Goal: Task Accomplishment & Management: Use online tool/utility

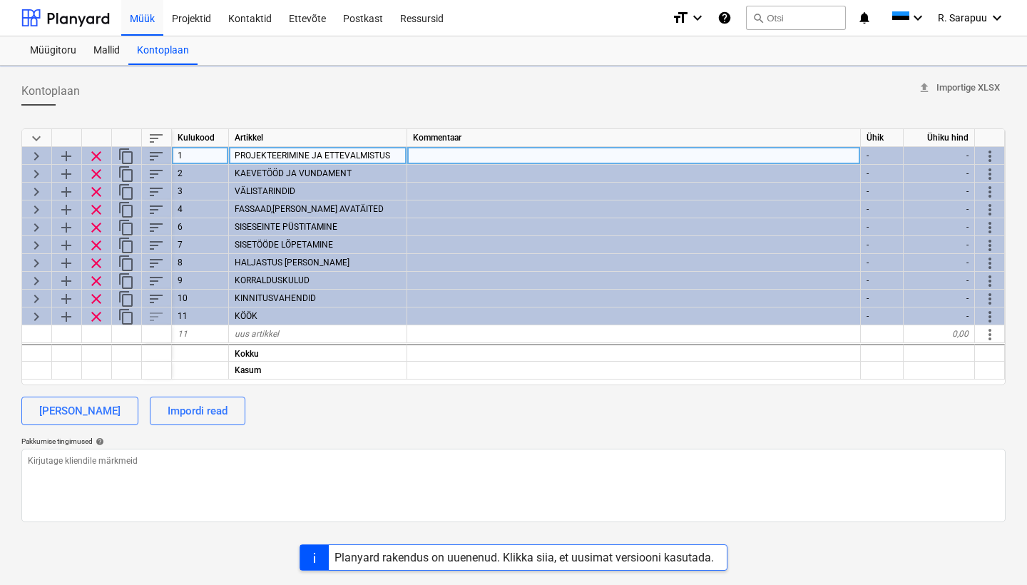
click at [44, 156] on span "keyboard_arrow_right" at bounding box center [36, 156] width 17 height 17
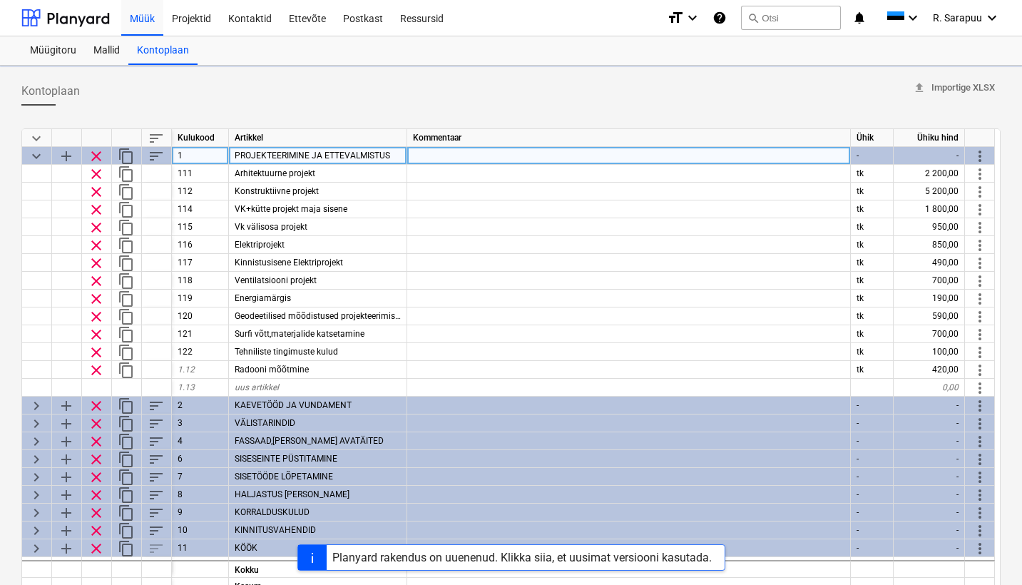
click at [44, 156] on span "keyboard_arrow_down" at bounding box center [36, 156] width 17 height 17
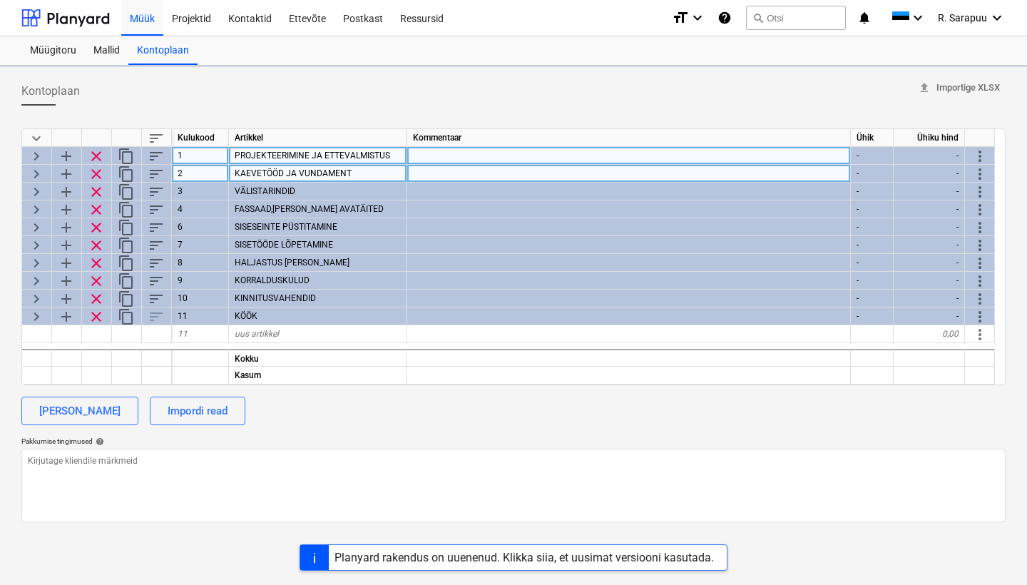
click at [39, 174] on span "keyboard_arrow_right" at bounding box center [36, 173] width 17 height 17
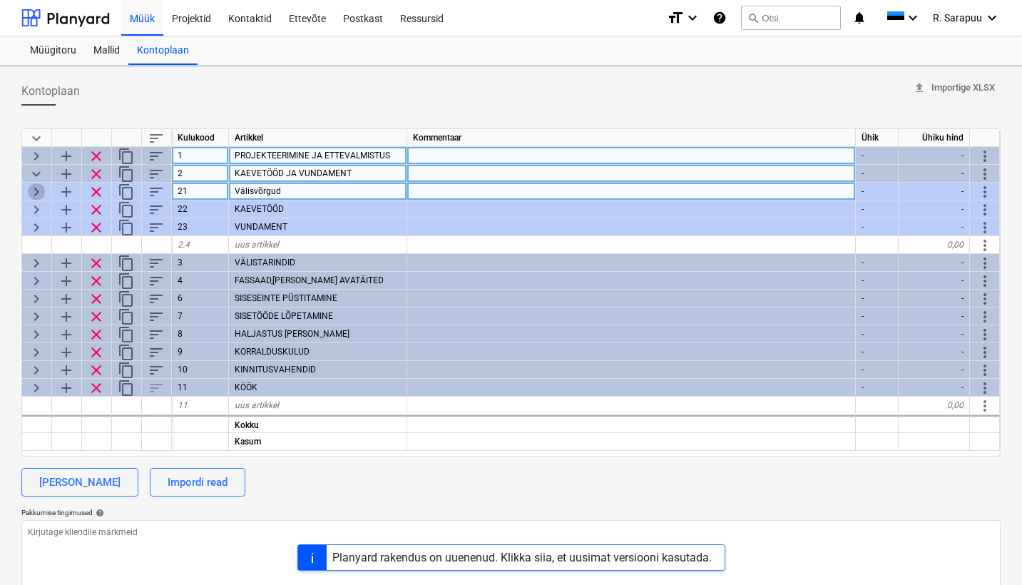
click at [39, 190] on span "keyboard_arrow_right" at bounding box center [36, 191] width 17 height 17
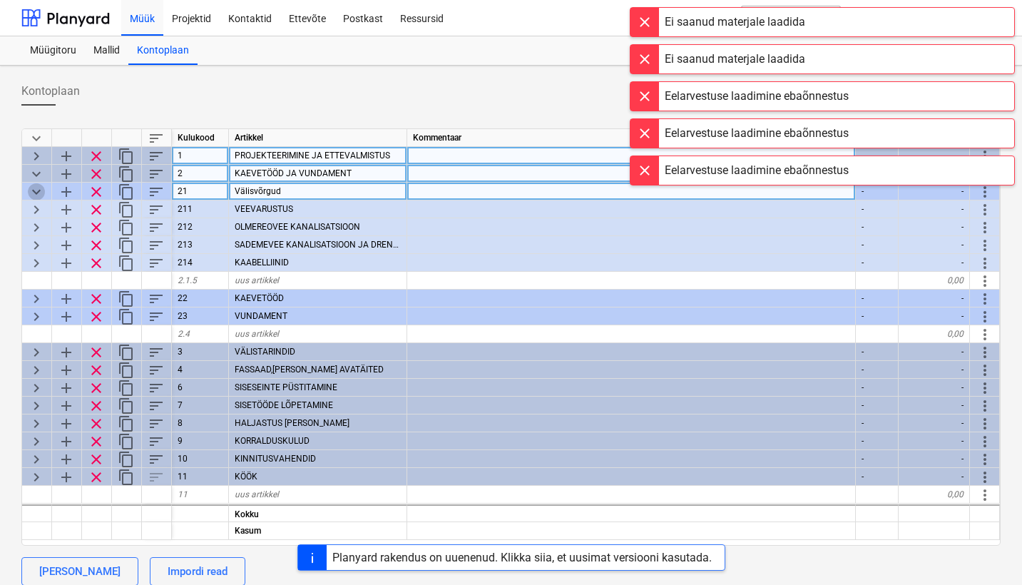
click at [34, 192] on span "keyboard_arrow_down" at bounding box center [36, 191] width 17 height 17
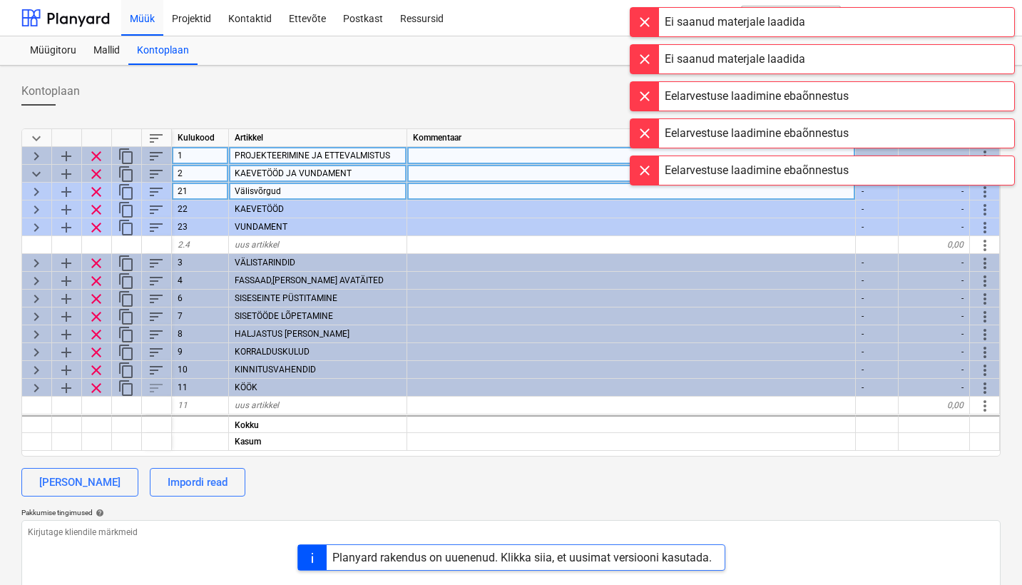
click at [27, 194] on div "keyboard_arrow_right" at bounding box center [37, 192] width 30 height 18
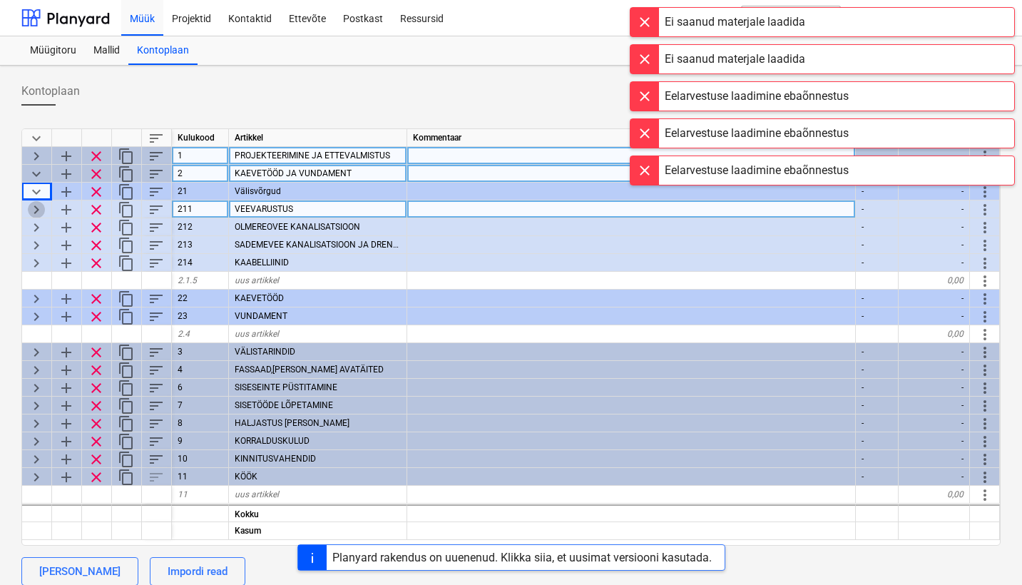
click at [36, 211] on span "keyboard_arrow_right" at bounding box center [36, 209] width 17 height 17
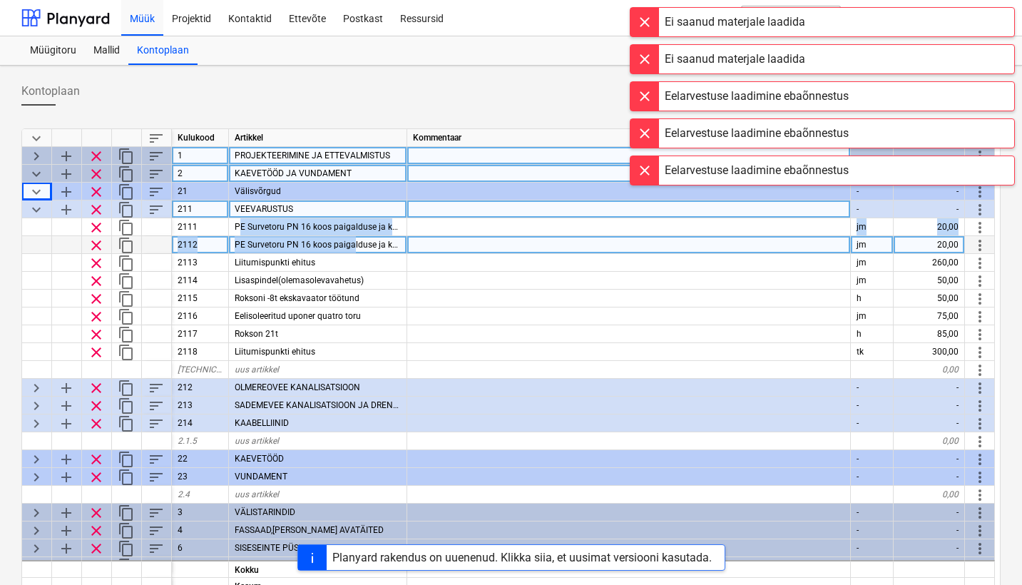
drag, startPoint x: 238, startPoint y: 224, endPoint x: 353, endPoint y: 236, distance: 115.5
click at [353, 236] on div "keyboard_arrow_down sort Kulukood Artikkel Kommentaar Ühik Ühiku hind keyboard_…" at bounding box center [510, 362] width 979 height 468
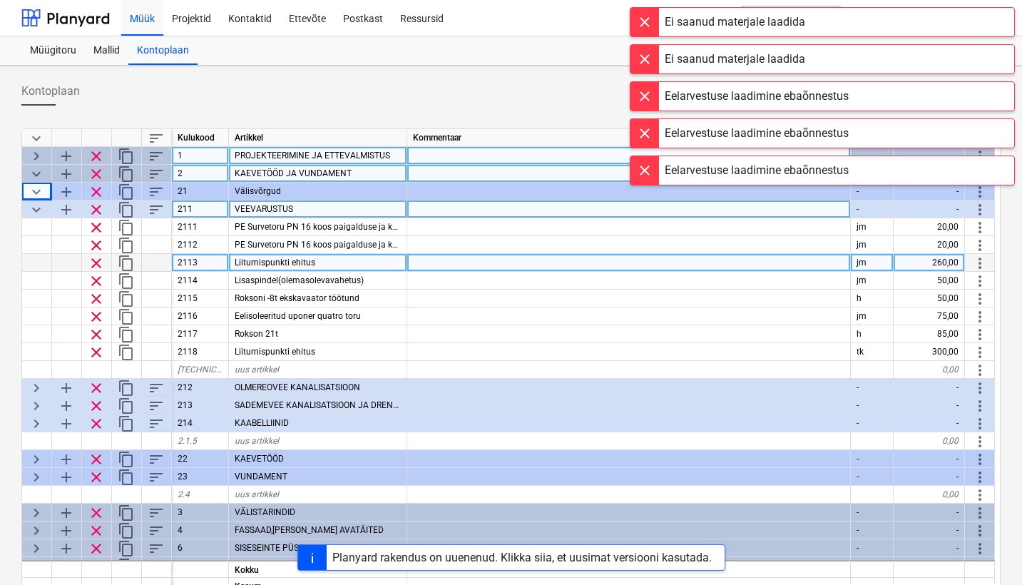
click at [412, 265] on div at bounding box center [629, 263] width 444 height 18
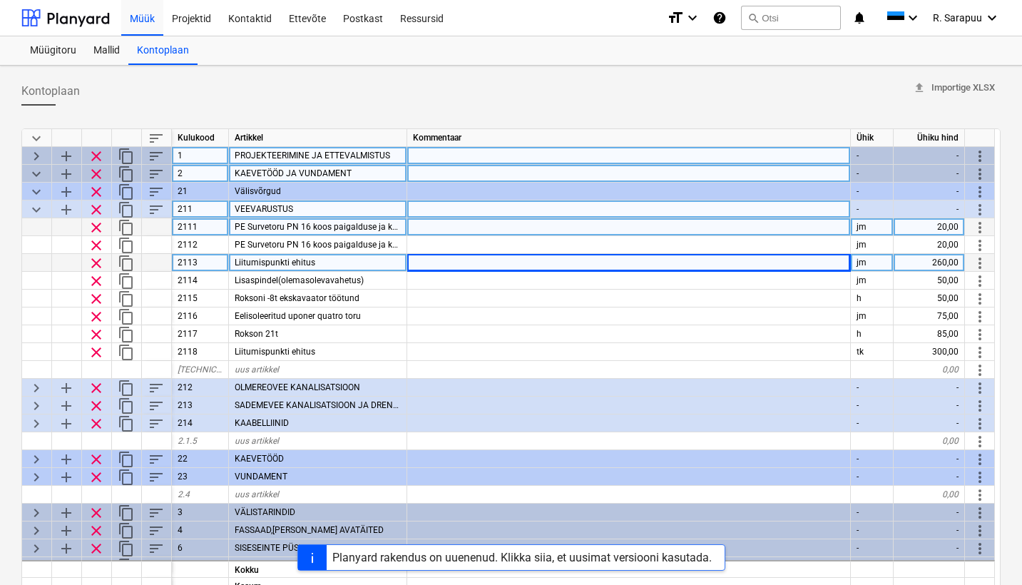
click at [252, 225] on span "PE Survetoru PN 16 koos paigalduse ja kaevetega" at bounding box center [331, 227] width 193 height 10
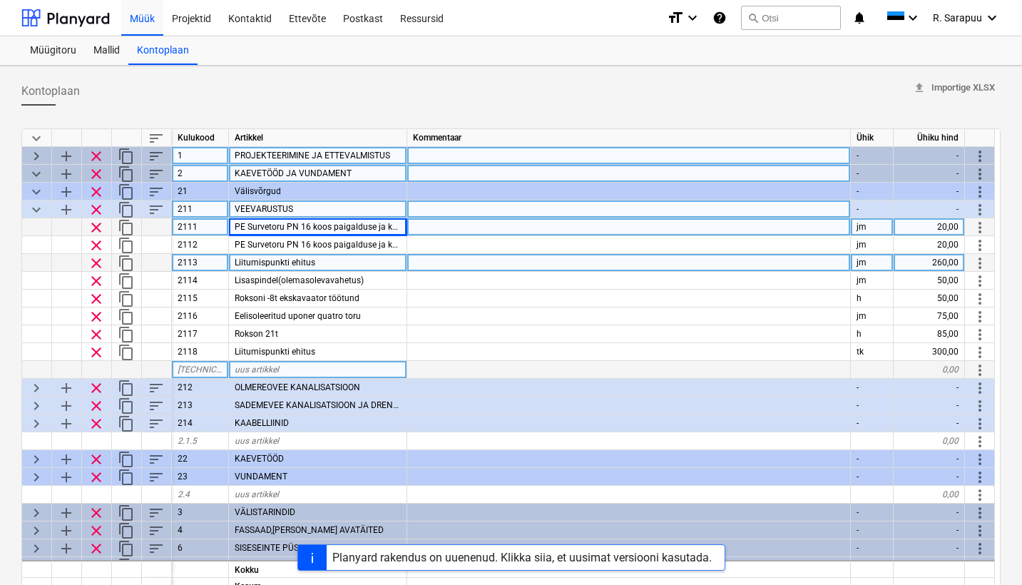
click at [321, 365] on div "uus artikkel" at bounding box center [318, 370] width 178 height 18
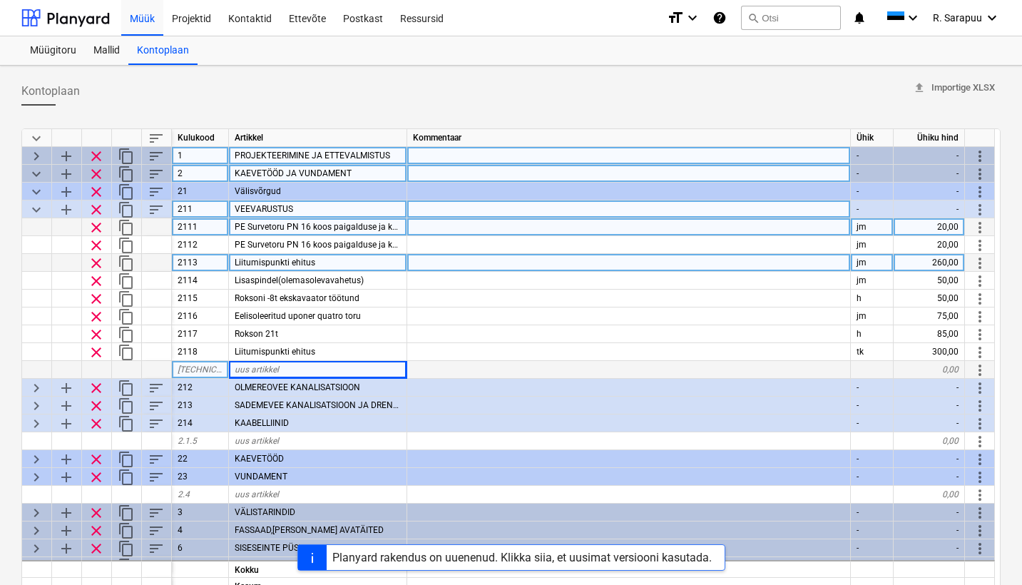
drag, startPoint x: 330, startPoint y: 352, endPoint x: 325, endPoint y: 215, distance: 137.0
click at [325, 215] on div "keyboard_arrow_down sort Kulukood Artikkel Kommentaar Ühik Ühiku hind keyboard_…" at bounding box center [510, 362] width 979 height 468
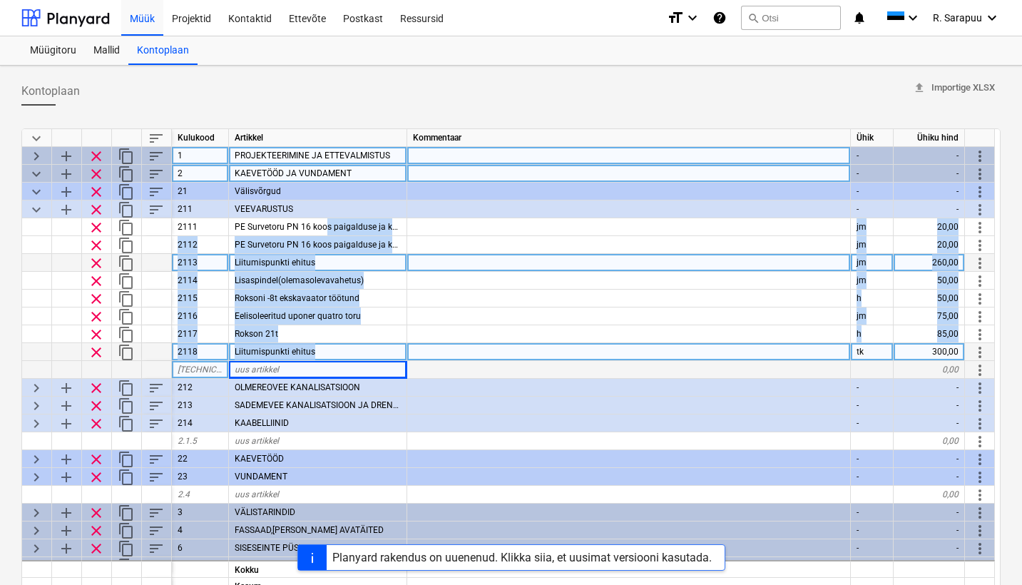
drag, startPoint x: 325, startPoint y: 230, endPoint x: 322, endPoint y: 351, distance: 120.6
click at [322, 351] on div "keyboard_arrow_down sort Kulukood Artikkel Kommentaar Ühik Ühiku hind keyboard_…" at bounding box center [510, 362] width 979 height 468
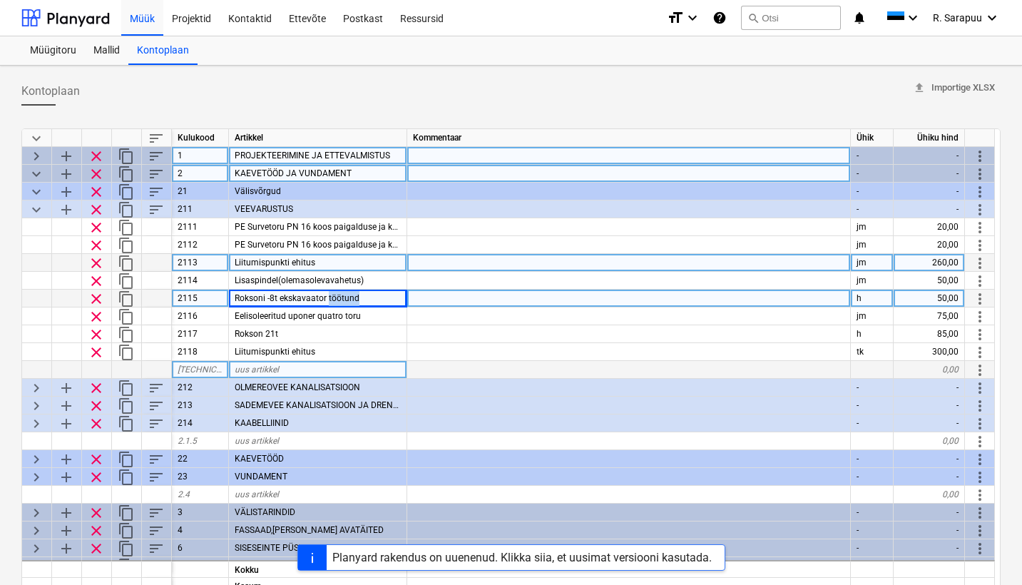
drag, startPoint x: 327, startPoint y: 297, endPoint x: 431, endPoint y: 296, distance: 104.1
click at [505, 345] on div "keyboard_arrow_down sort Kulukood Artikkel Kommentaar Ühik Ühiku hind keyboard_…" at bounding box center [510, 362] width 979 height 468
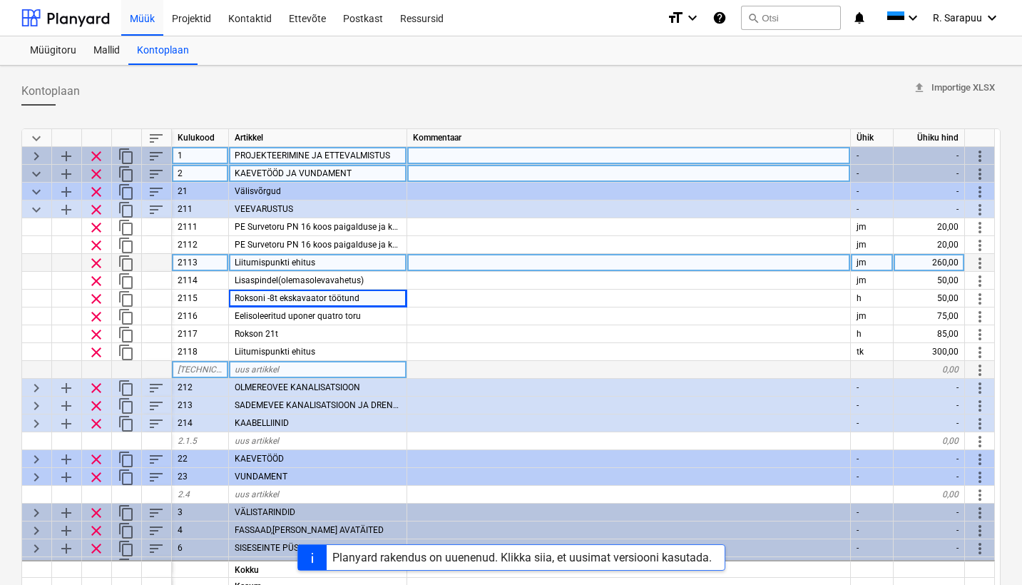
click at [466, 362] on div at bounding box center [629, 370] width 444 height 18
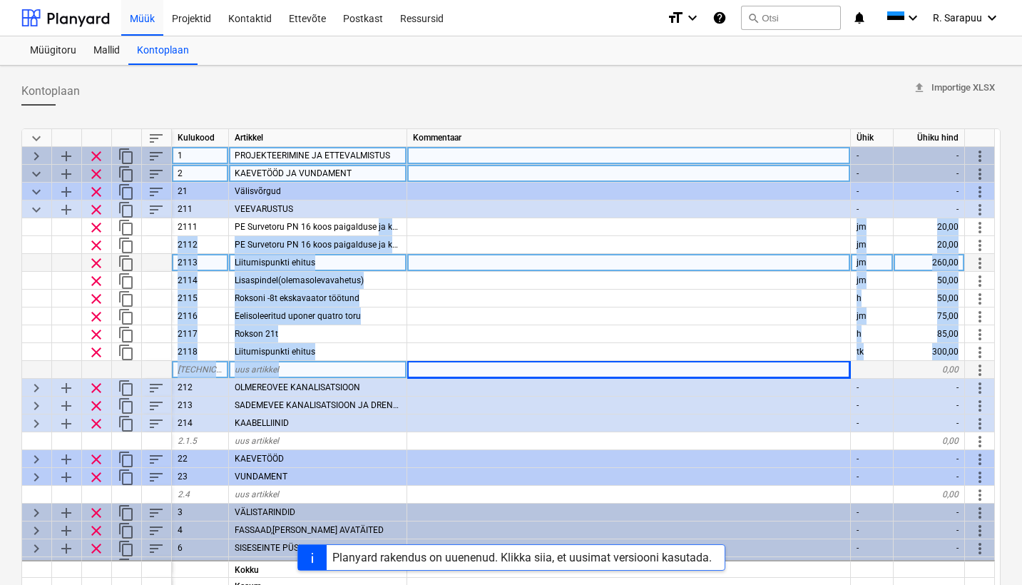
drag, startPoint x: 374, startPoint y: 225, endPoint x: 385, endPoint y: 364, distance: 138.8
click at [385, 364] on div "keyboard_arrow_down sort Kulukood Artikkel Kommentaar Ühik Ühiku hind keyboard_…" at bounding box center [510, 362] width 979 height 468
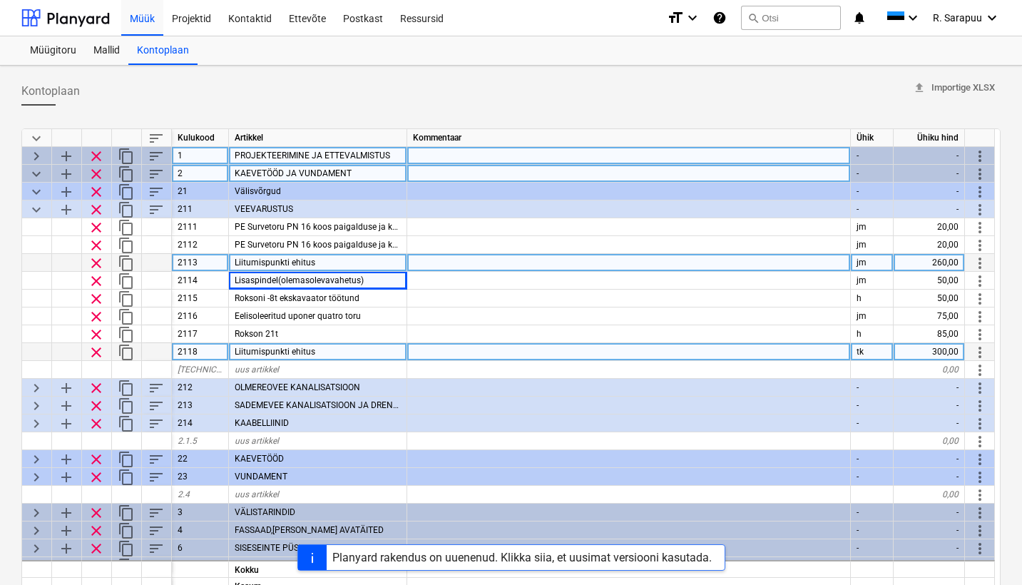
drag, startPoint x: 364, startPoint y: 279, endPoint x: 337, endPoint y: 353, distance: 79.0
click at [337, 354] on div "keyboard_arrow_down sort Kulukood Artikkel Kommentaar Ühik Ühiku hind keyboard_…" at bounding box center [510, 362] width 979 height 468
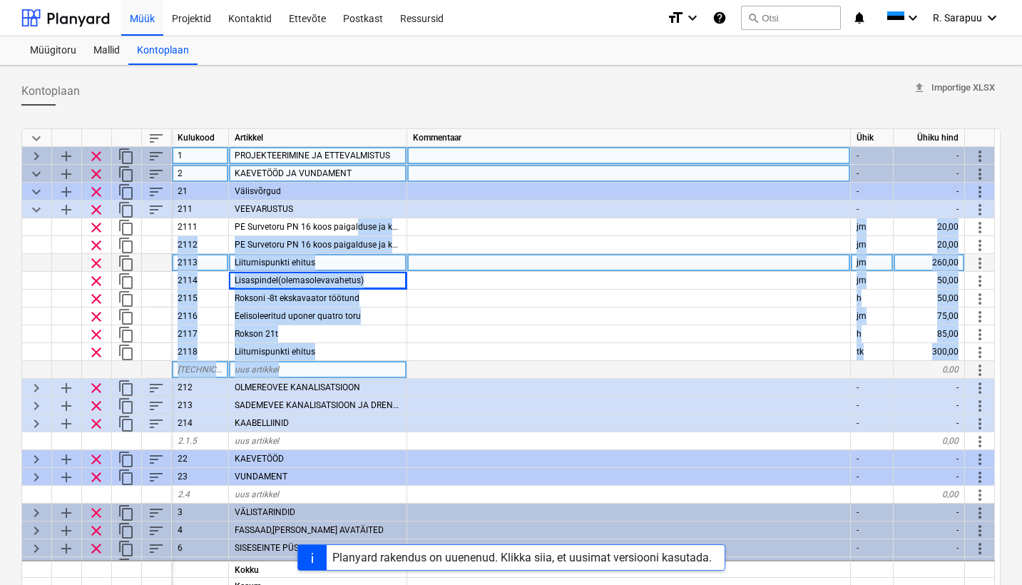
drag, startPoint x: 354, startPoint y: 223, endPoint x: 357, endPoint y: 373, distance: 149.8
click at [357, 373] on div "keyboard_arrow_down sort Kulukood Artikkel Kommentaar Ühik Ühiku hind keyboard_…" at bounding box center [510, 362] width 979 height 468
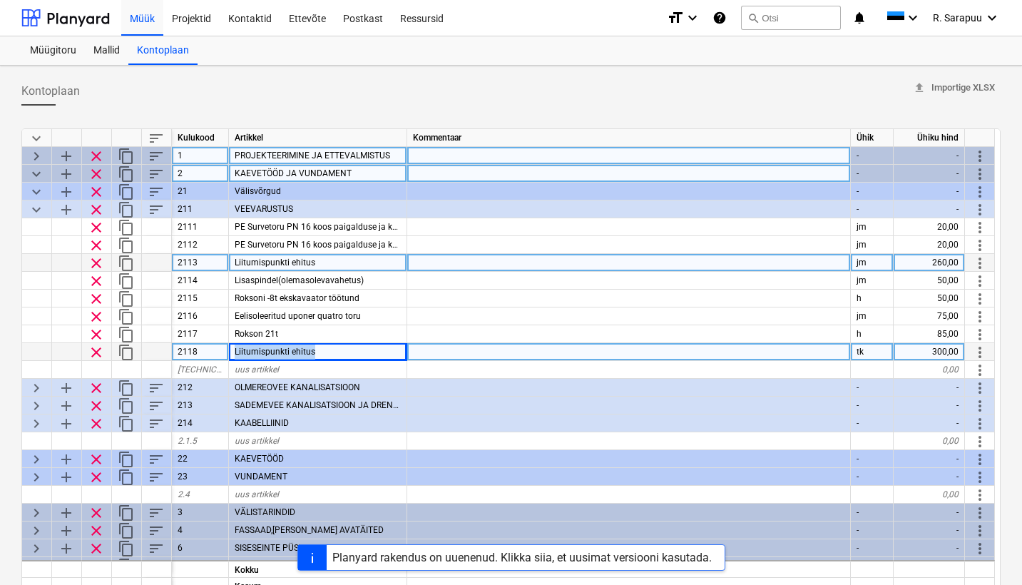
drag, startPoint x: 331, startPoint y: 354, endPoint x: 223, endPoint y: 352, distance: 107.7
click at [0, 0] on div "clear content_copy 2118 Liitumispunkti ehitus tk 300,00 more_vert" at bounding box center [0, 0] width 0 height 0
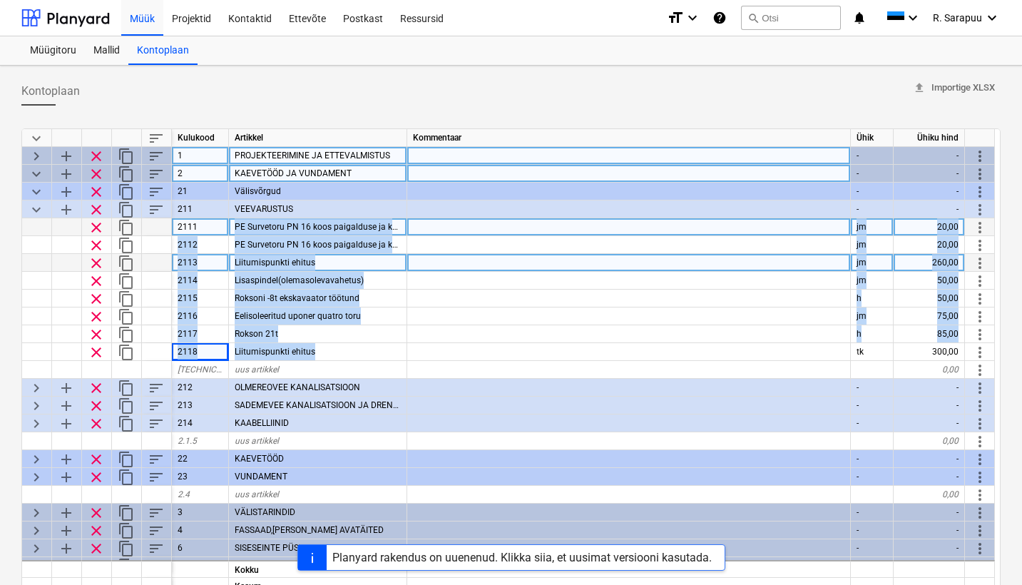
drag, startPoint x: 325, startPoint y: 352, endPoint x: 230, endPoint y: 219, distance: 164.1
click at [230, 219] on div "keyboard_arrow_down sort Kulukood Artikkel Kommentaar Ühik Ühiku hind keyboard_…" at bounding box center [510, 362] width 979 height 468
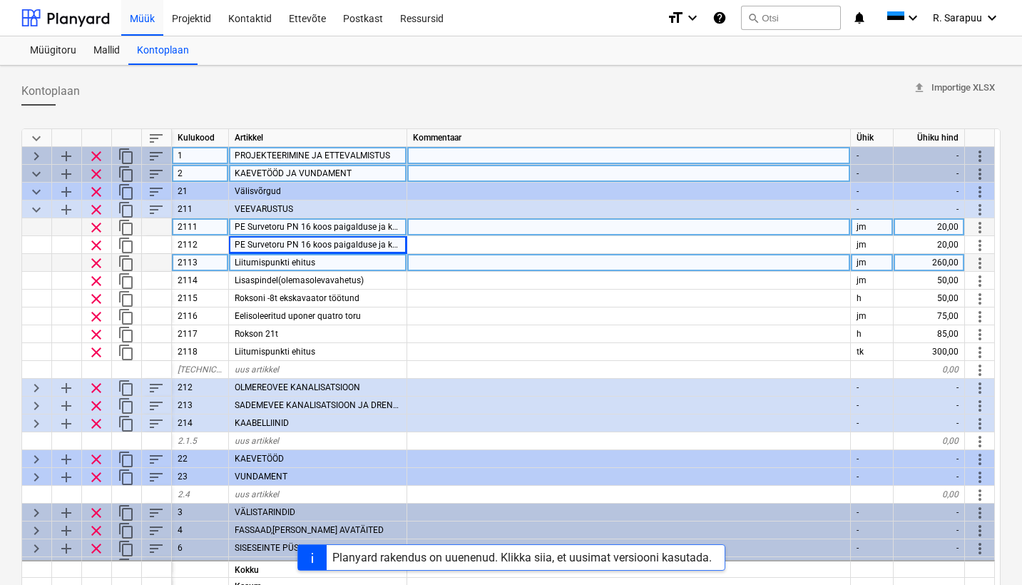
click at [273, 230] on span "PE Survetoru PN 16 koos paigalduse ja kaevetega" at bounding box center [331, 227] width 193 height 10
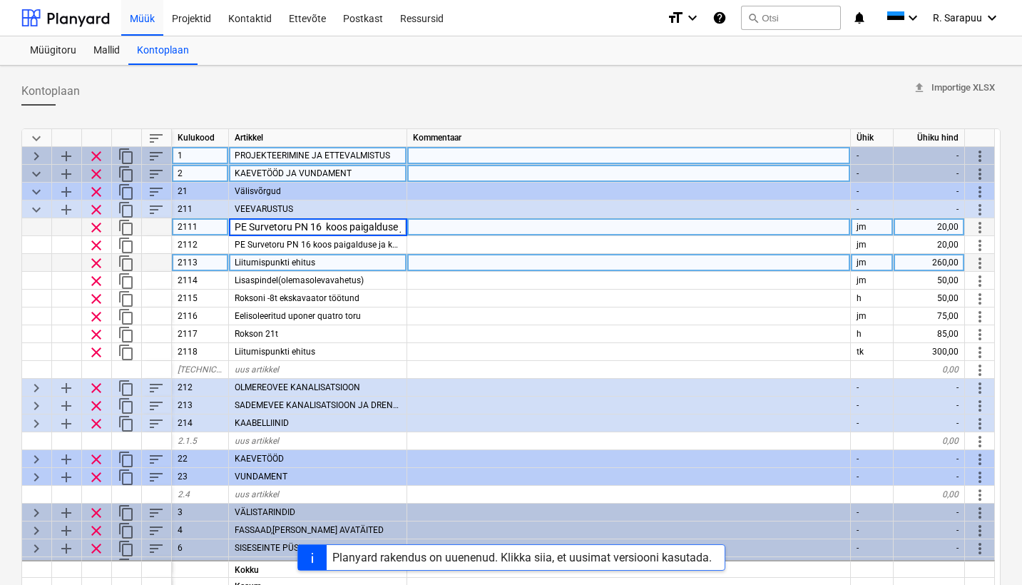
click at [34, 175] on span "keyboard_arrow_down" at bounding box center [36, 173] width 17 height 17
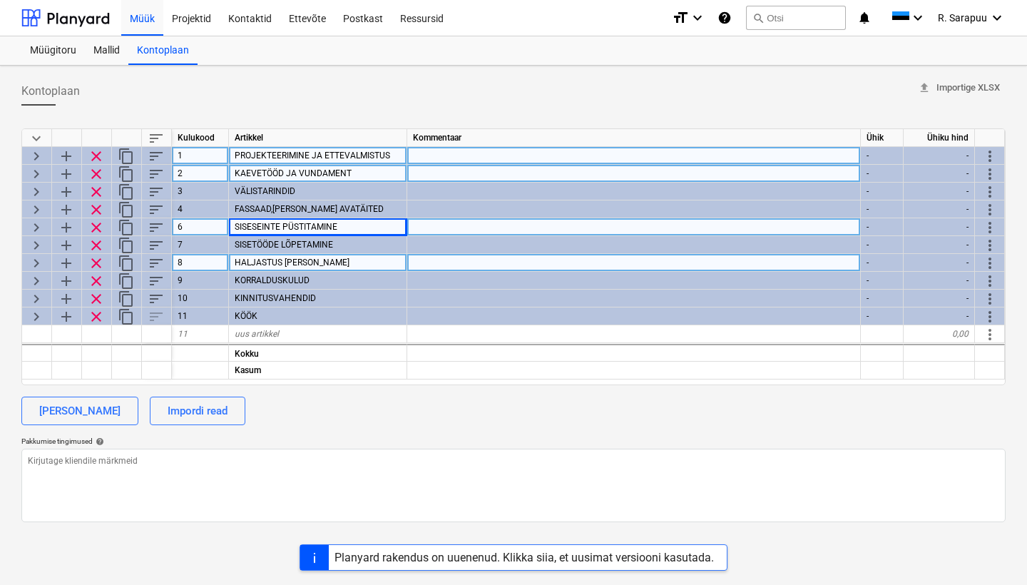
click at [37, 173] on span "keyboard_arrow_right" at bounding box center [36, 173] width 17 height 17
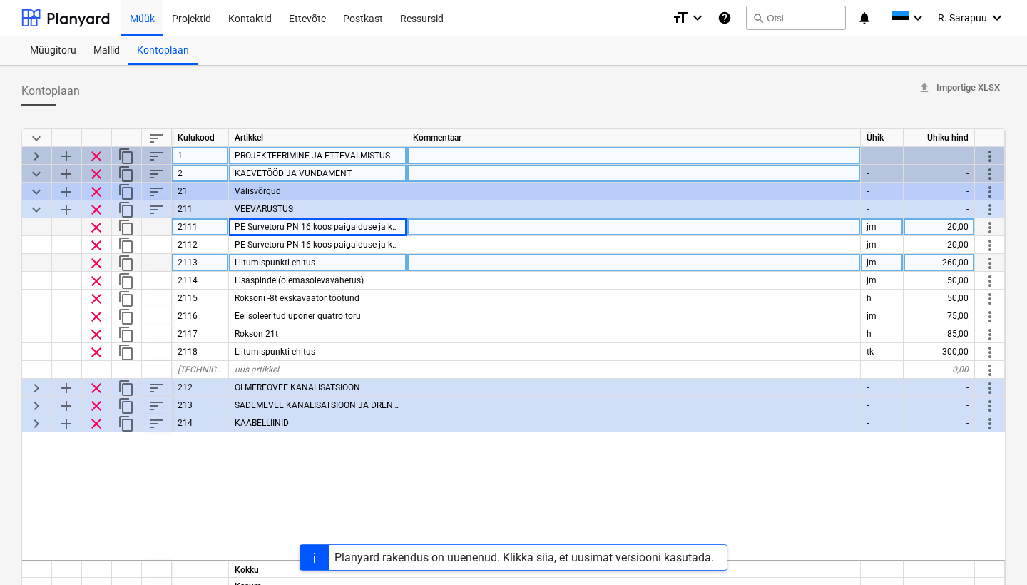
type textarea "x"
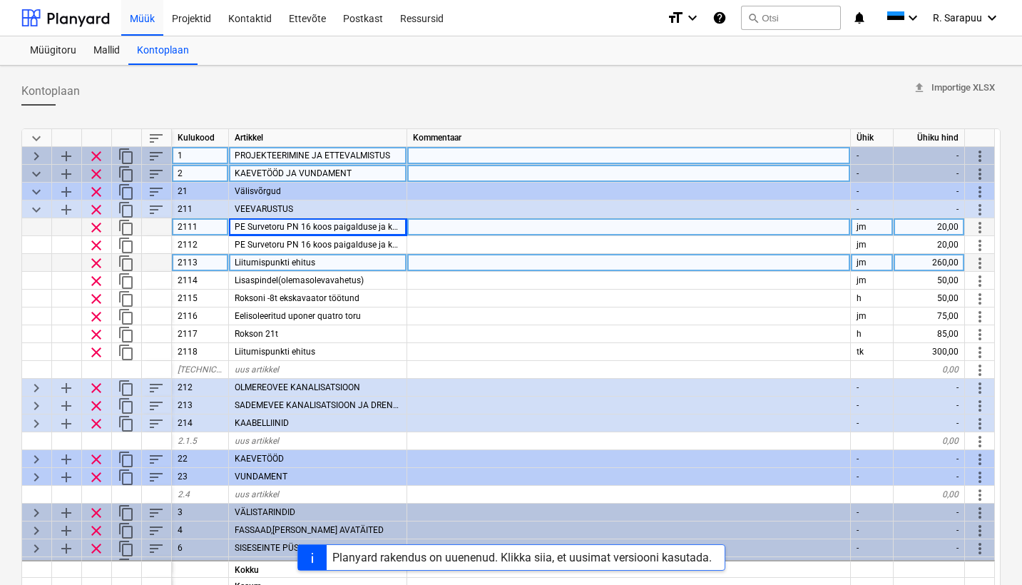
click at [238, 227] on span "PE Survetoru PN 16 koos paigalduse ja kaevetega" at bounding box center [331, 227] width 193 height 10
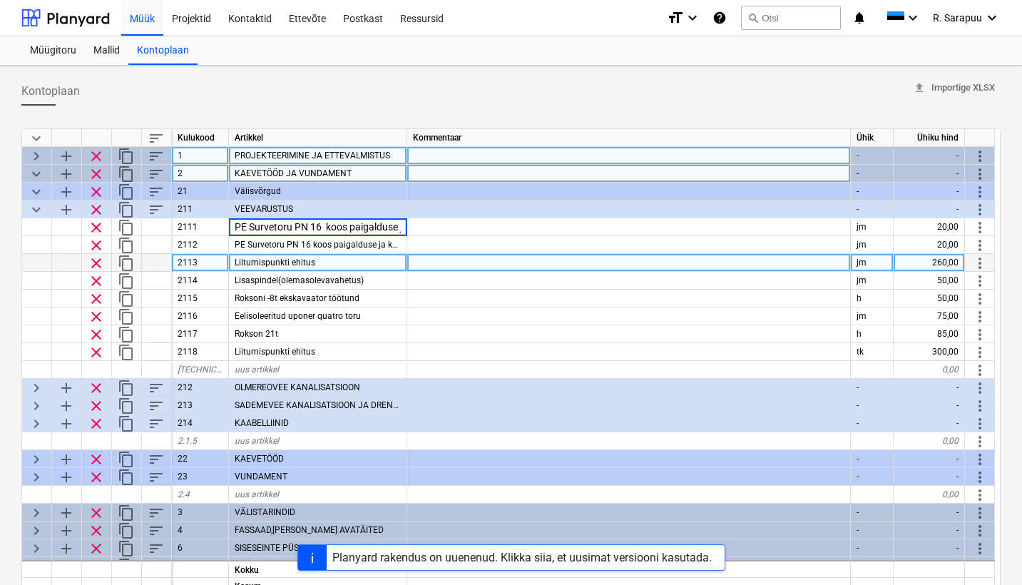
click at [280, 264] on span "Liitumispunkti ehitus" at bounding box center [275, 262] width 81 height 10
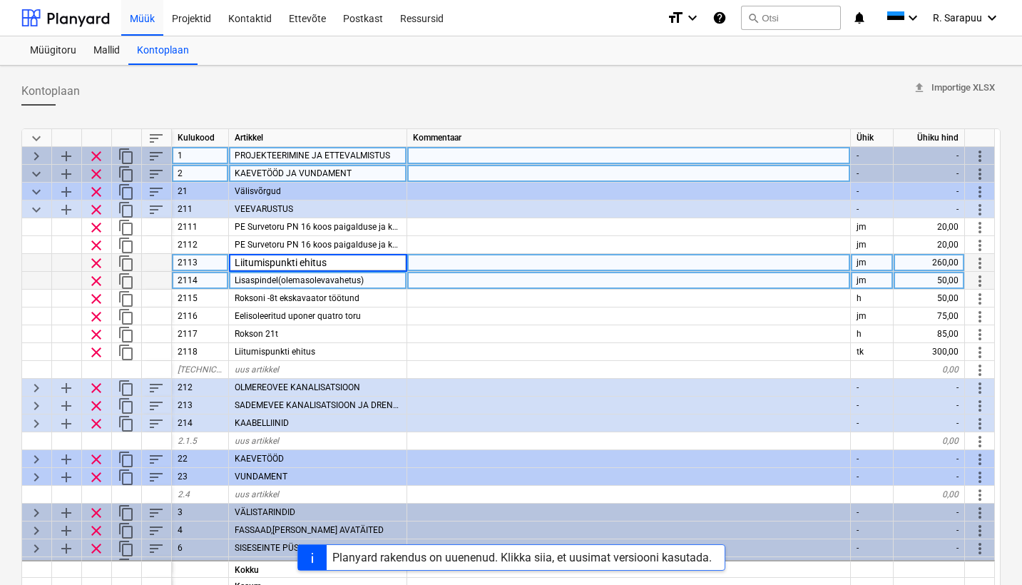
click at [305, 282] on span "Lisaspindel(olemasolevavahetus)" at bounding box center [299, 280] width 129 height 10
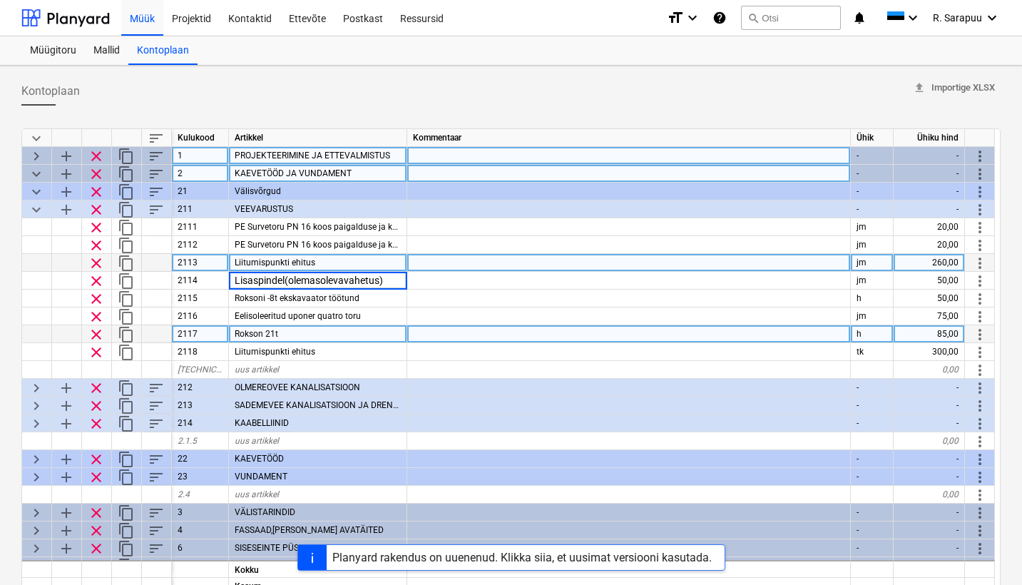
click at [312, 335] on div "Rokson 21t" at bounding box center [318, 334] width 178 height 18
click at [99, 266] on span "clear" at bounding box center [96, 263] width 17 height 17
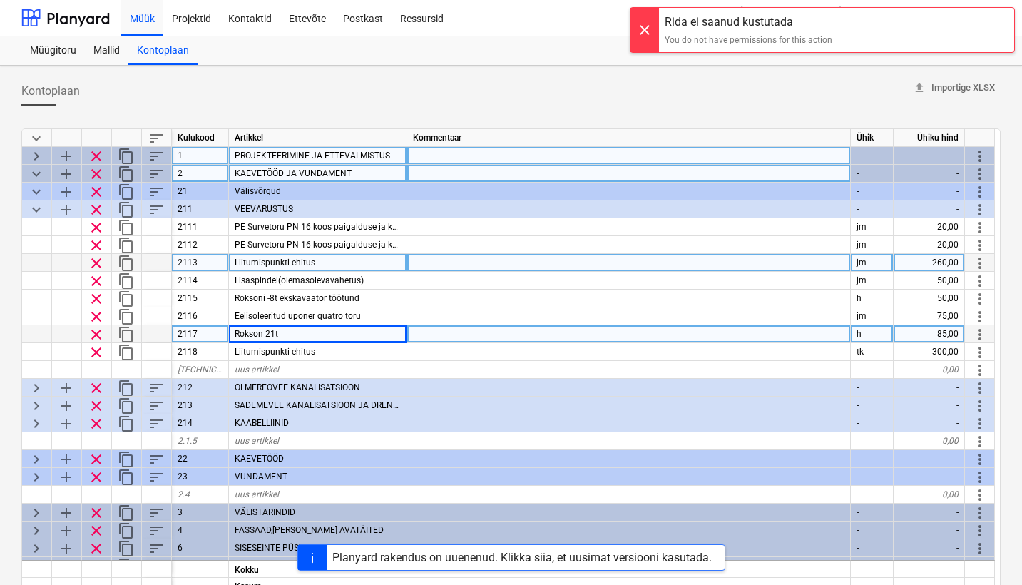
click at [645, 31] on div at bounding box center [644, 30] width 29 height 44
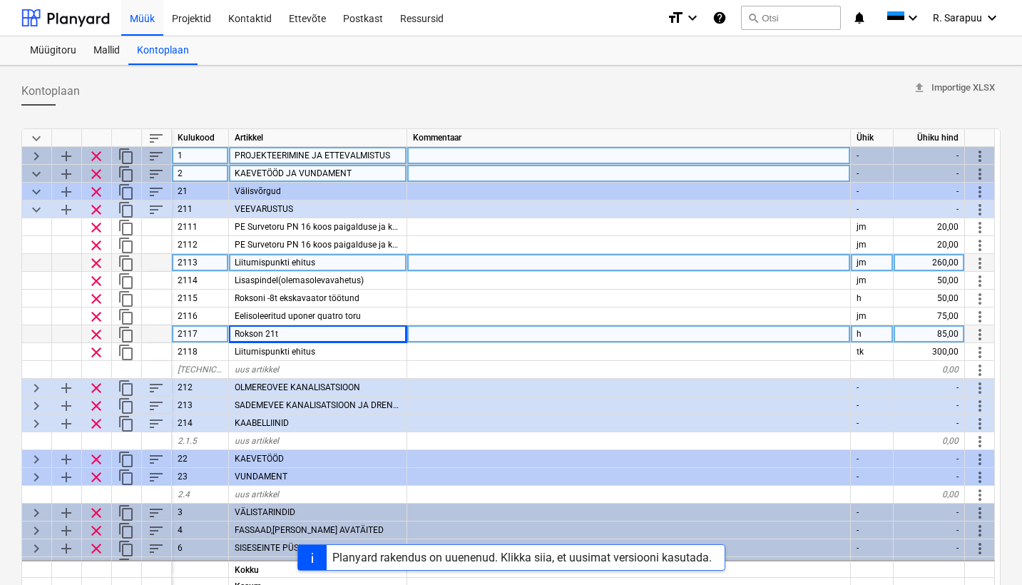
click at [95, 262] on span "clear" at bounding box center [96, 263] width 17 height 17
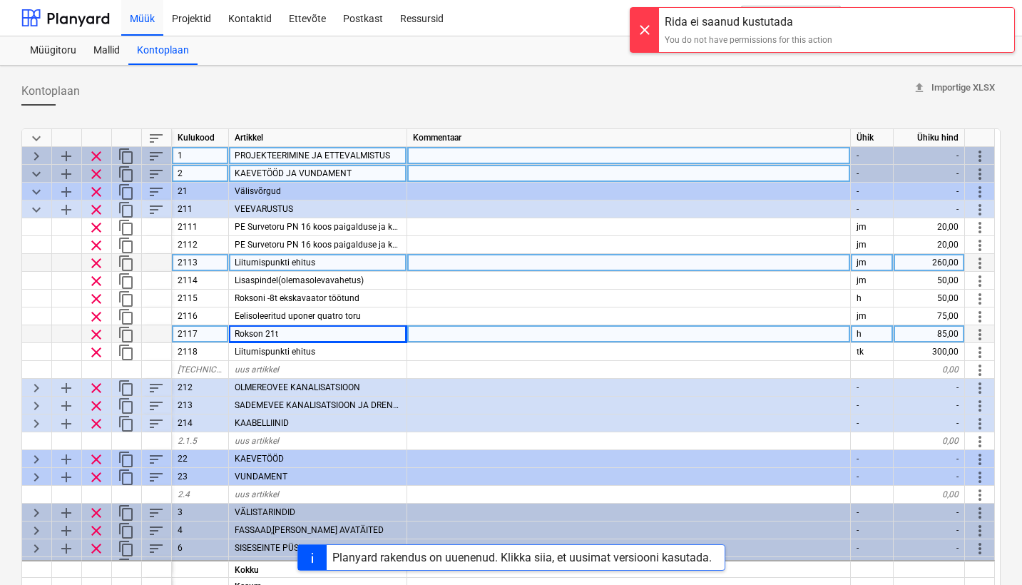
click at [641, 25] on div at bounding box center [644, 30] width 29 height 44
